Goal: Check status: Check status

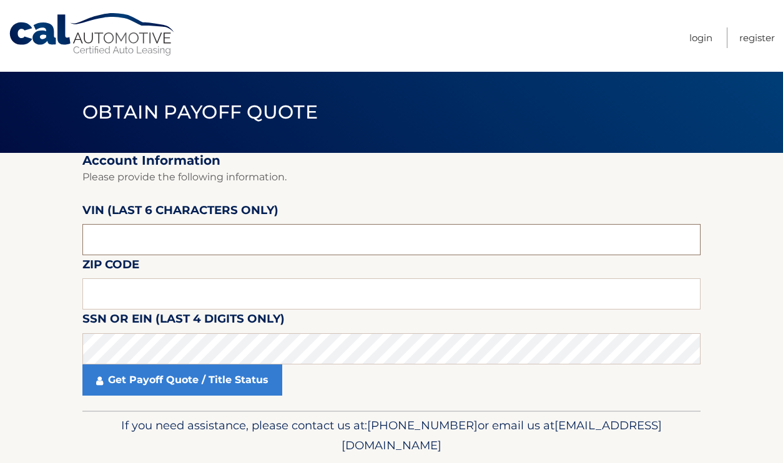
drag, startPoint x: 140, startPoint y: 243, endPoint x: -49, endPoint y: 219, distance: 190.8
click at [0, 219] on html "Cal Automotive Menu Login Register Obtain Payoff Quote" at bounding box center [391, 231] width 783 height 463
type input "711153"
click at [140, 293] on input "text" at bounding box center [391, 293] width 618 height 31
type input "08857"
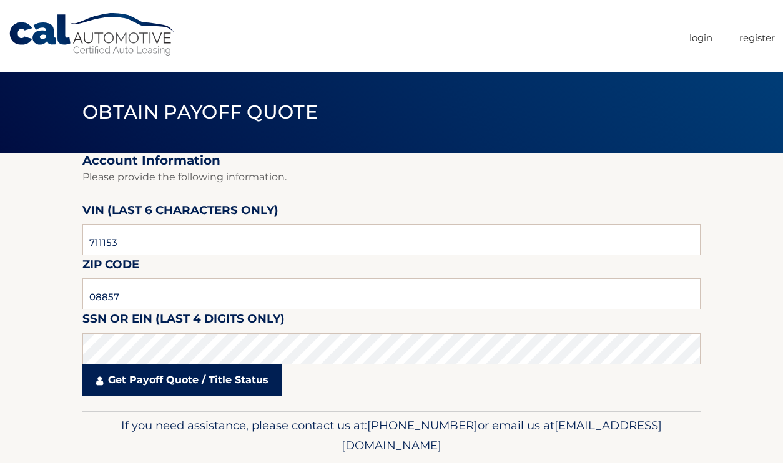
click at [161, 381] on link "Get Payoff Quote / Title Status" at bounding box center [182, 380] width 200 height 31
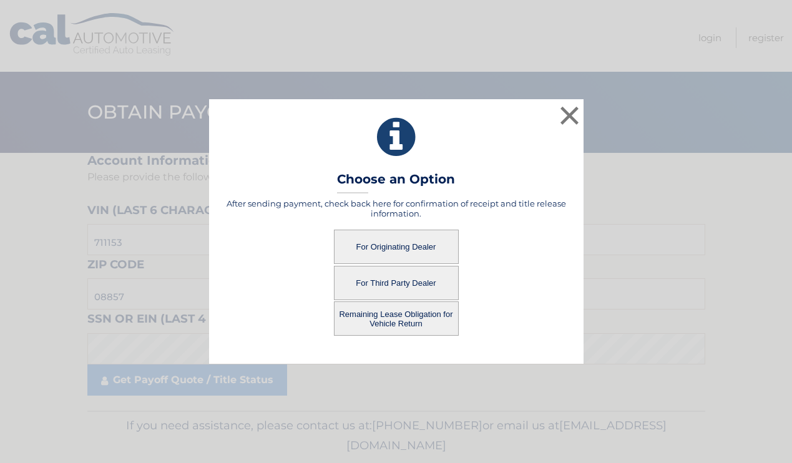
click at [400, 247] on button "For Originating Dealer" at bounding box center [396, 247] width 125 height 34
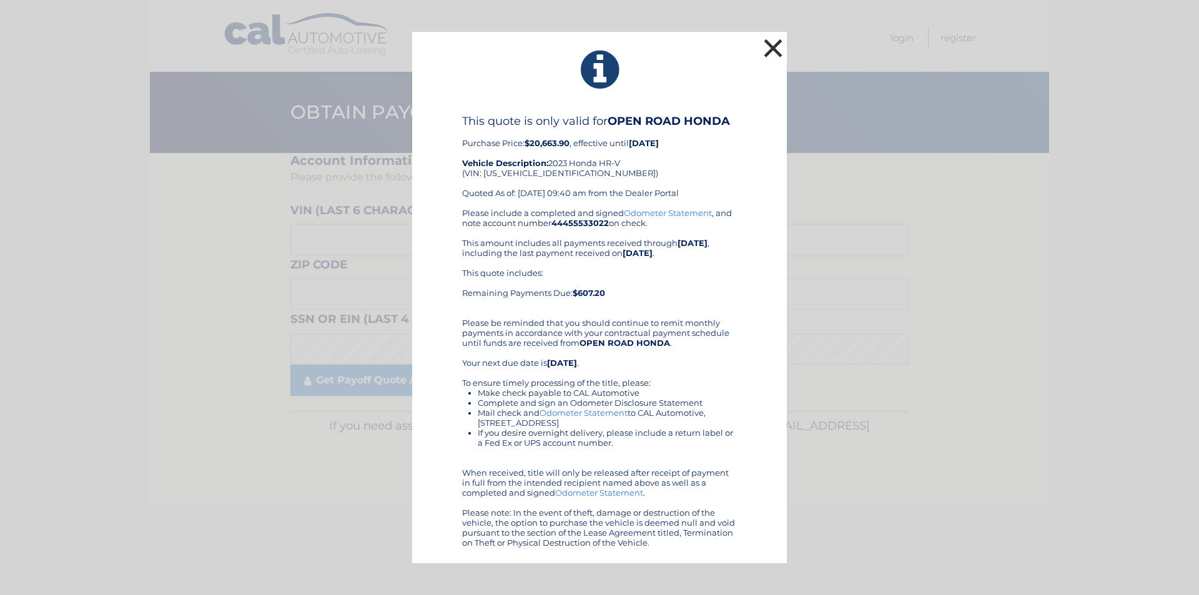
click at [770, 44] on button "×" at bounding box center [772, 48] width 25 height 25
